Goal: Transaction & Acquisition: Obtain resource

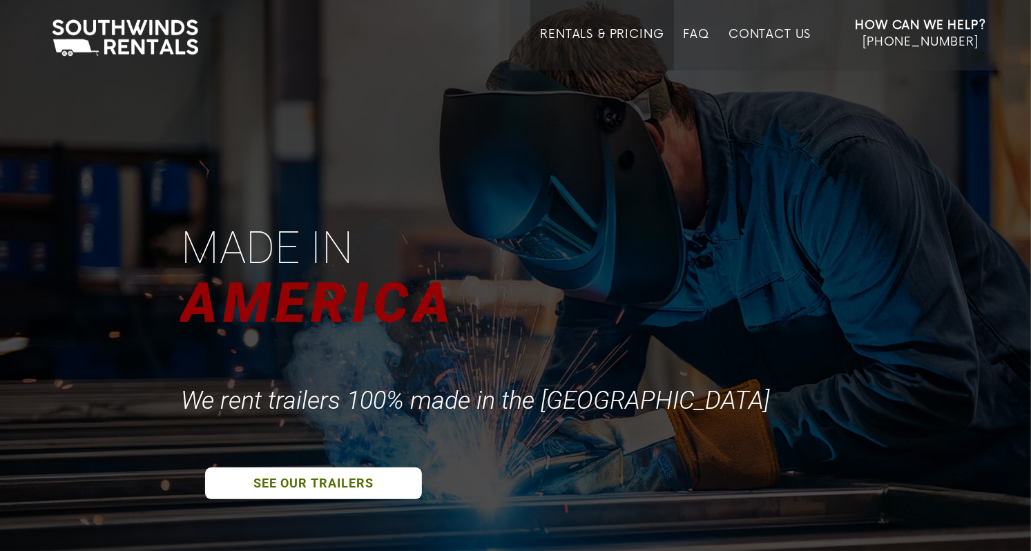
click at [599, 34] on link "Rentals & Pricing" at bounding box center [602, 49] width 124 height 43
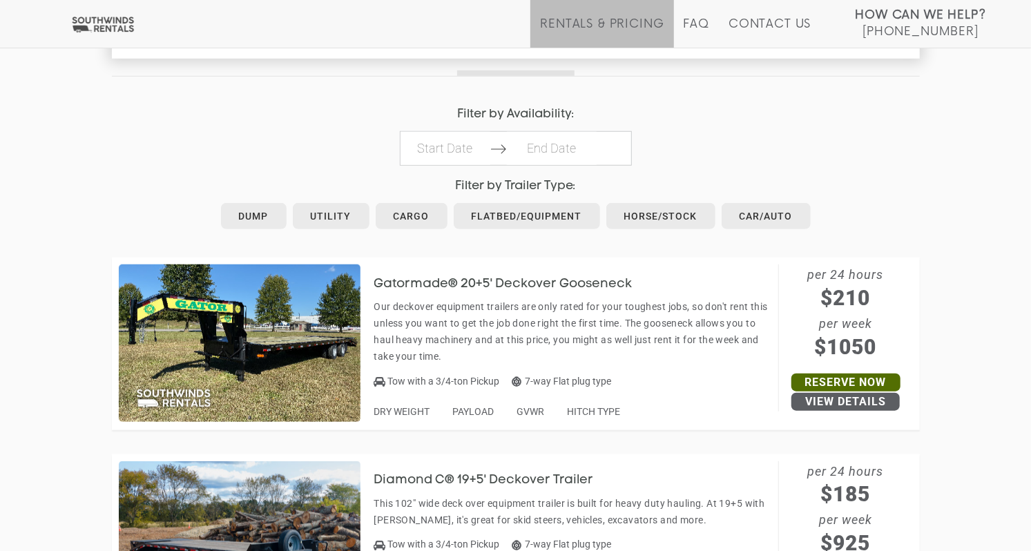
scroll to position [636, 0]
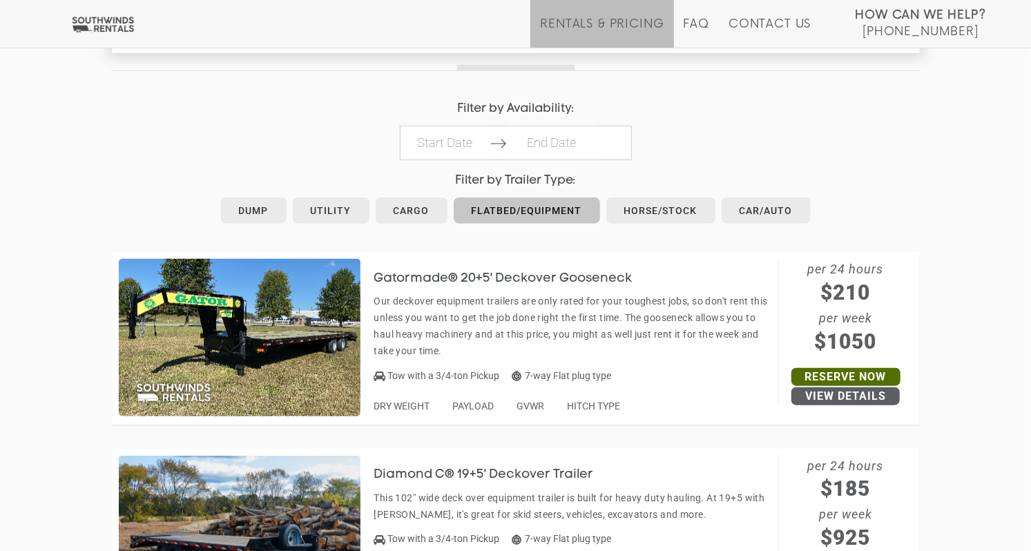
click at [504, 204] on link "Flatbed/Equipment" at bounding box center [527, 211] width 146 height 26
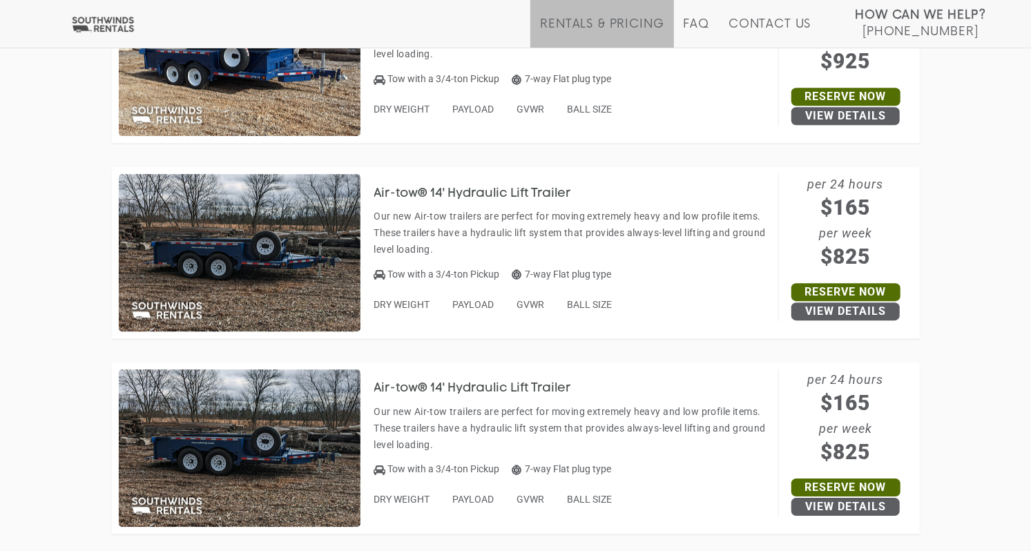
scroll to position [2283, 0]
